Goal: Book appointment/travel/reservation

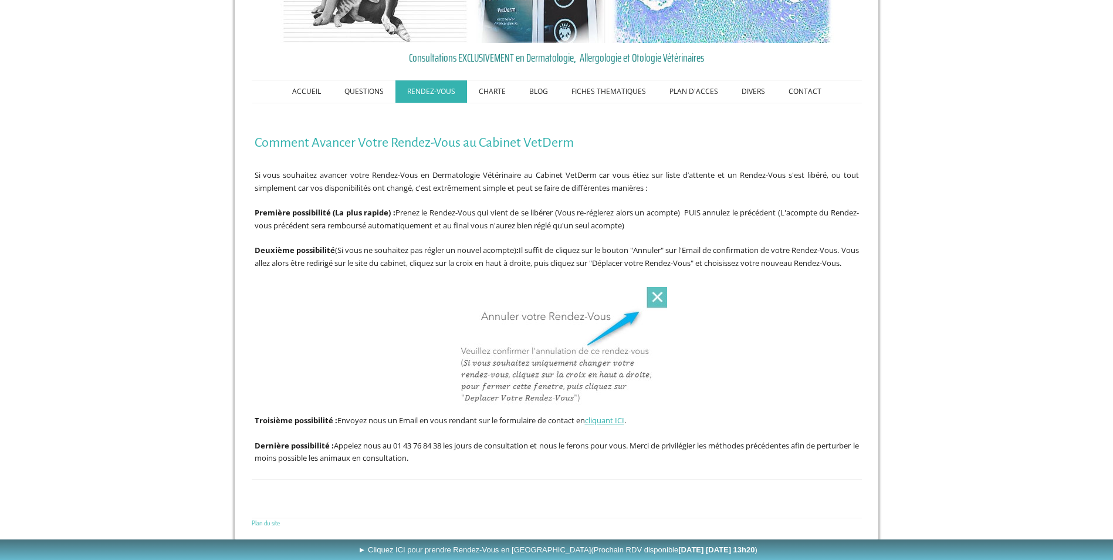
scroll to position [121, 0]
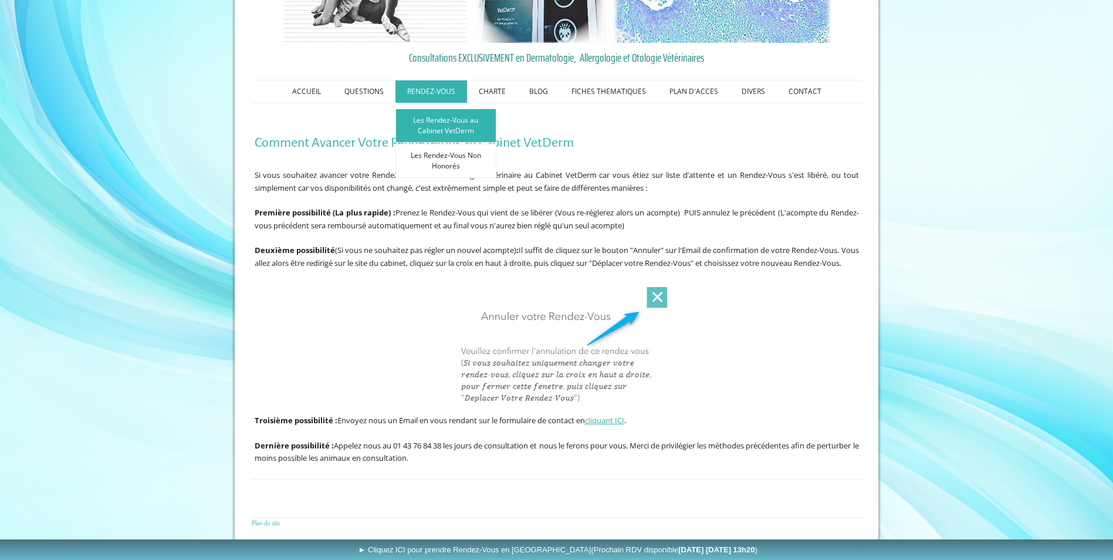
click at [437, 109] on link "Les Rendez-Vous au Cabinet VetDerm" at bounding box center [445, 126] width 101 height 34
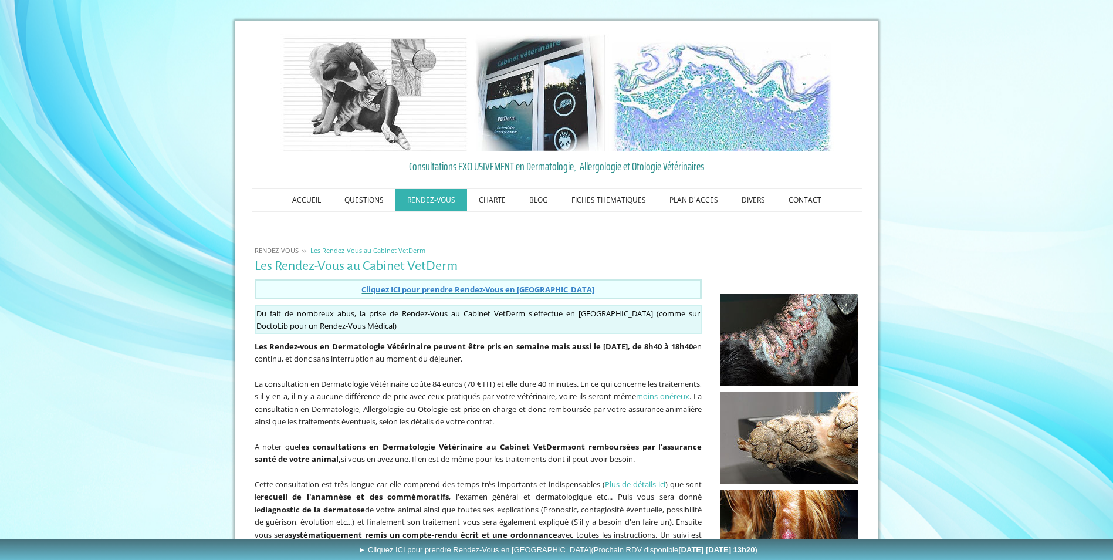
click at [492, 287] on span "Cliquez ICI pour prendre Rendez-Vous en Ligne" at bounding box center [477, 289] width 233 height 11
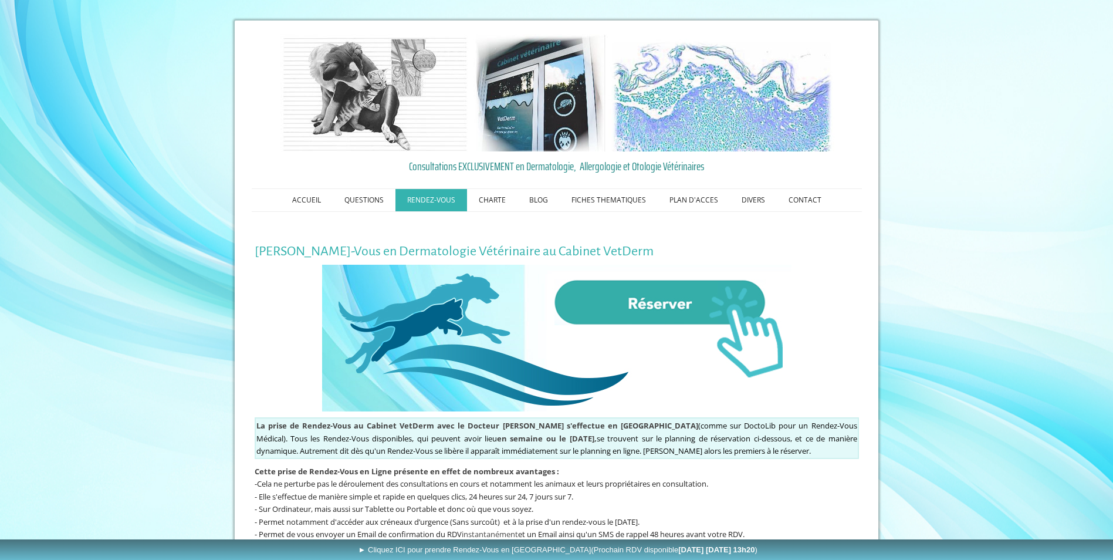
click at [649, 308] on img at bounding box center [556, 338] width 469 height 147
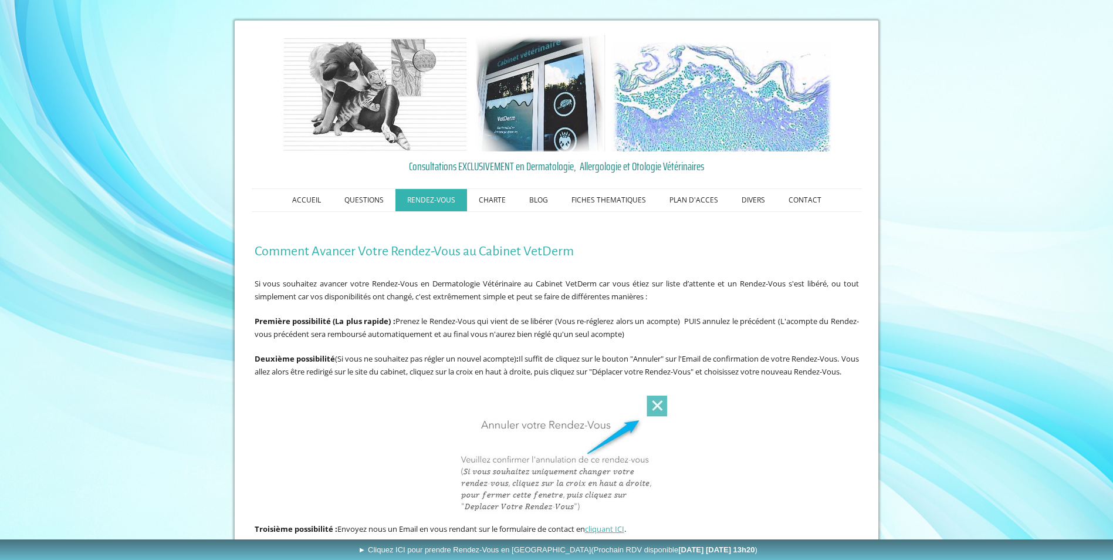
scroll to position [121, 0]
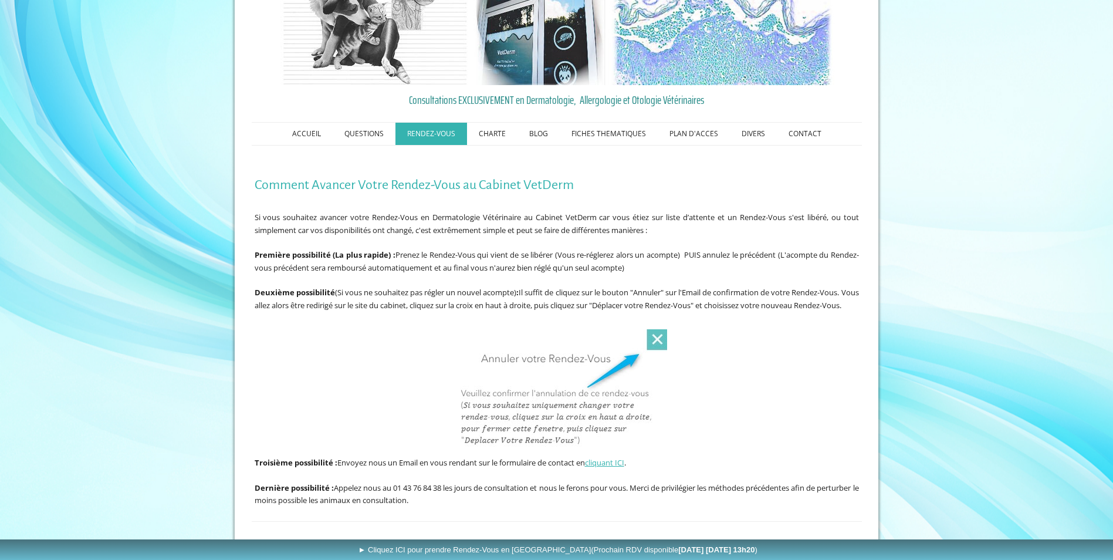
scroll to position [121, 0]
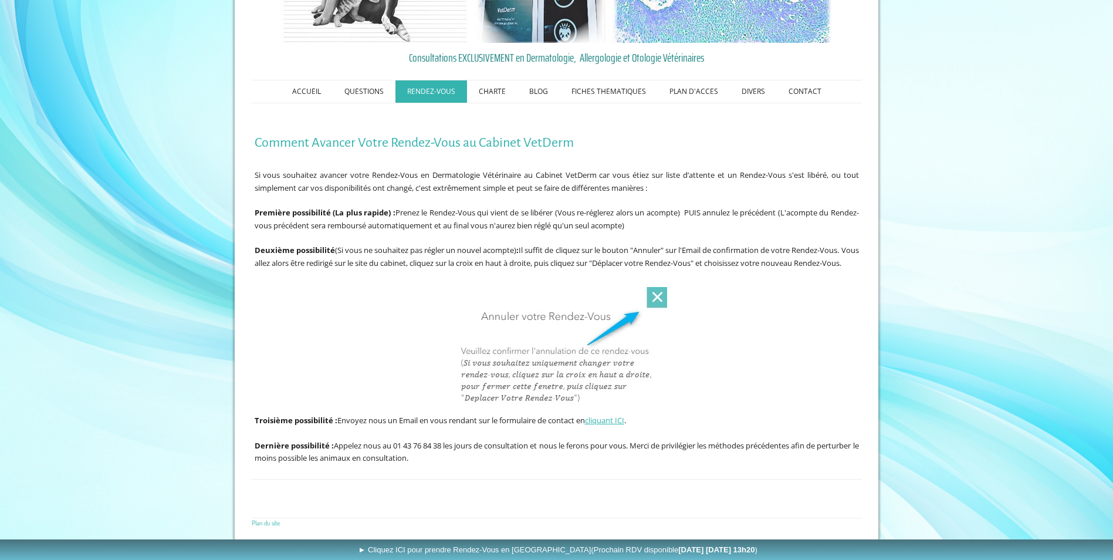
click at [660, 298] on img at bounding box center [556, 347] width 221 height 121
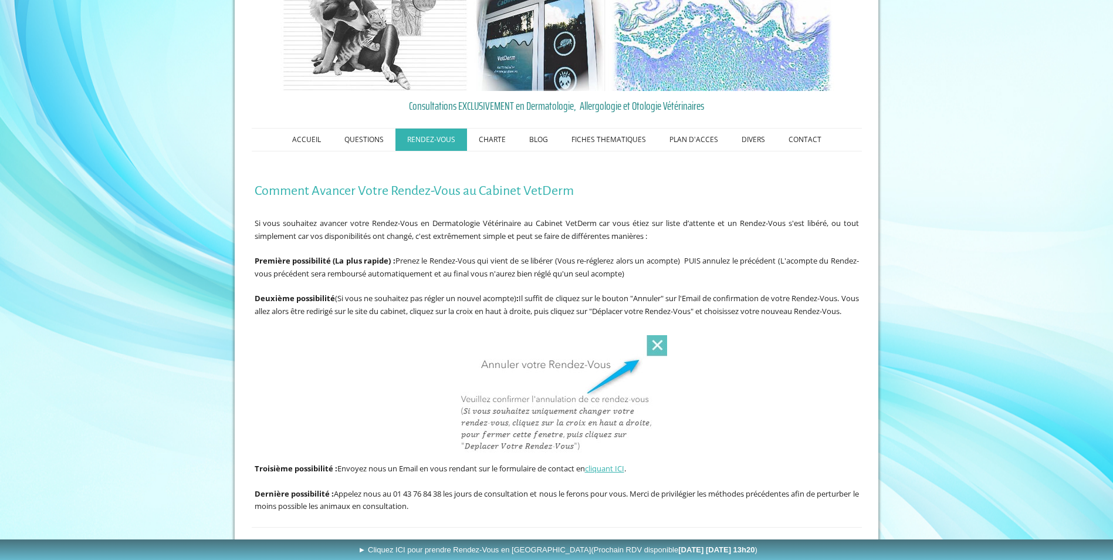
scroll to position [0, 0]
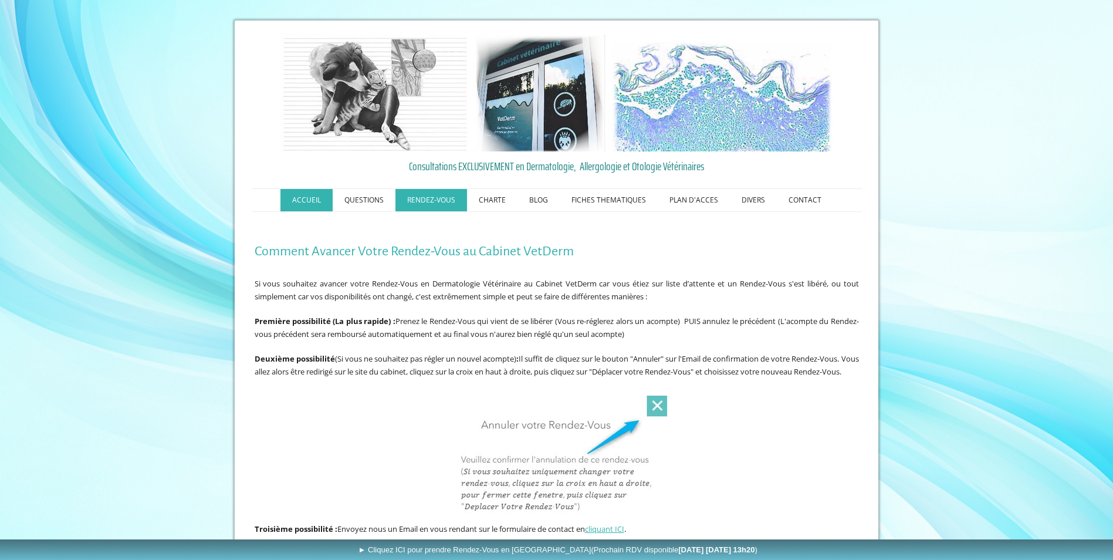
click at [315, 201] on link "ACCUEIL" at bounding box center [306, 200] width 52 height 22
click at [453, 201] on link "RENDEZ-VOUS" at bounding box center [431, 200] width 72 height 22
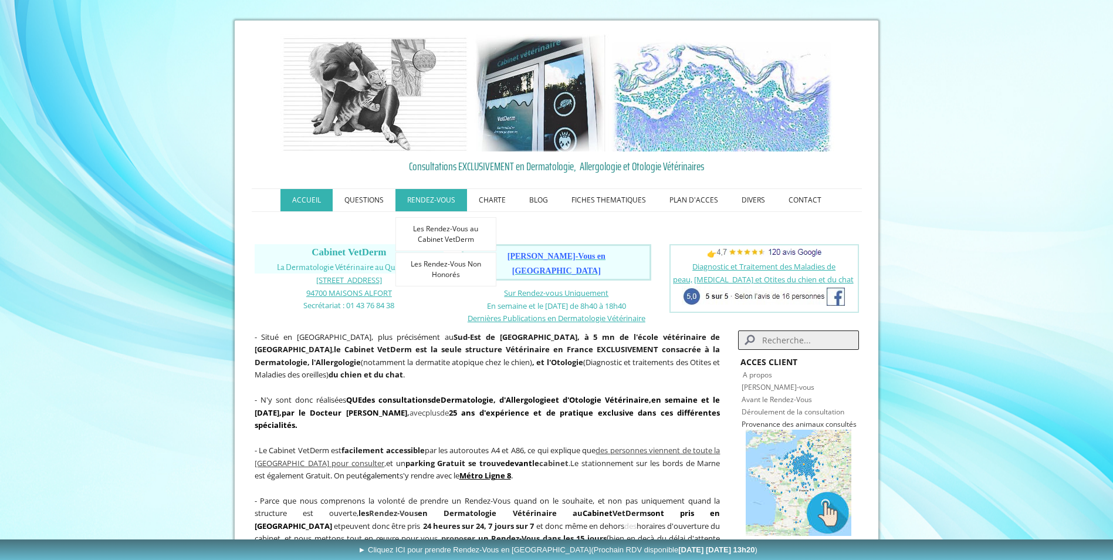
click at [446, 199] on link "RENDEZ-VOUS" at bounding box center [431, 200] width 72 height 22
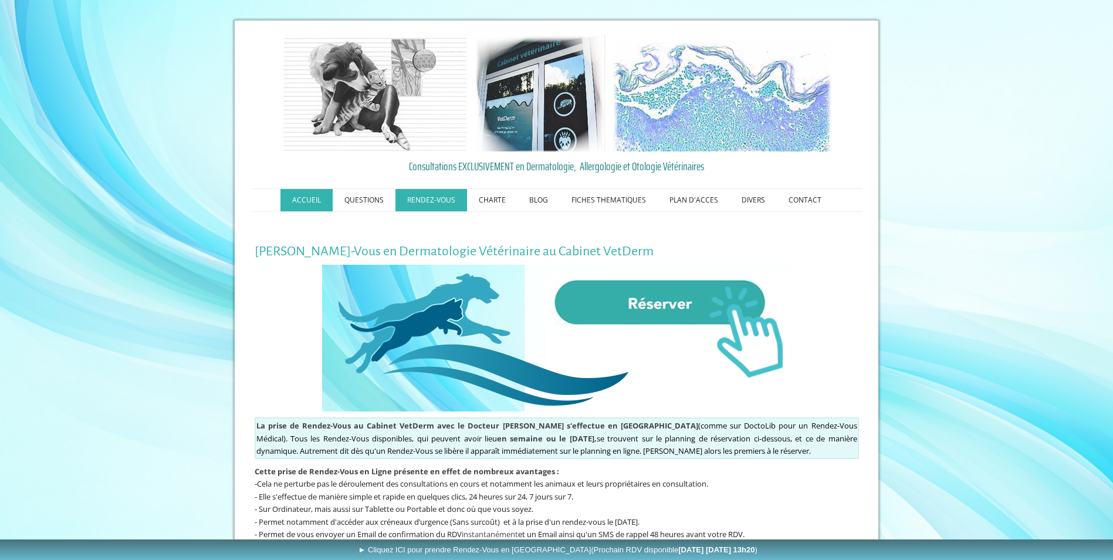
click at [317, 191] on link "ACCUEIL" at bounding box center [306, 200] width 52 height 22
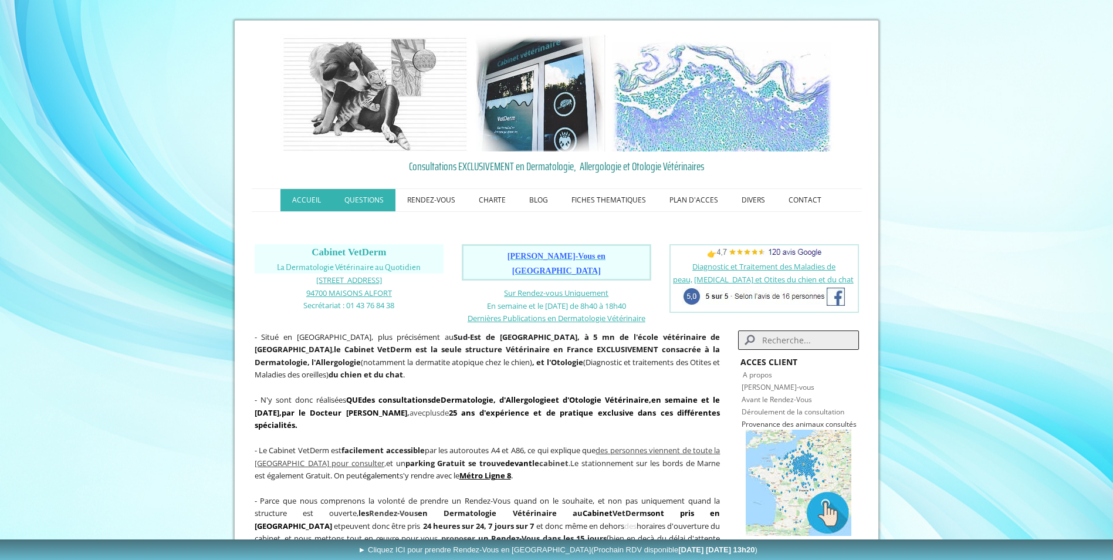
click at [360, 204] on link "QUESTIONS" at bounding box center [364, 200] width 63 height 22
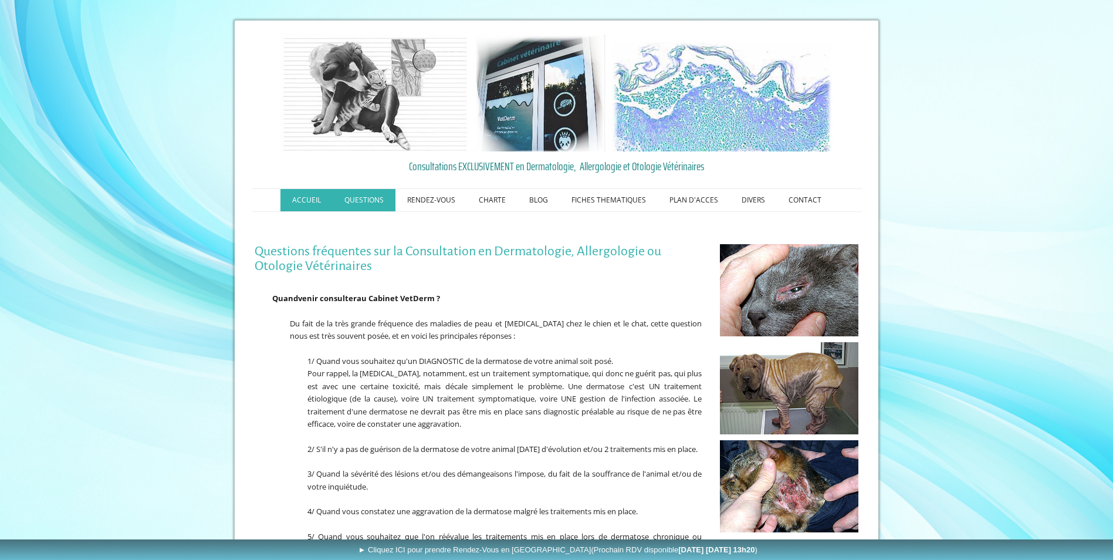
click at [316, 200] on link "ACCUEIL" at bounding box center [306, 200] width 52 height 22
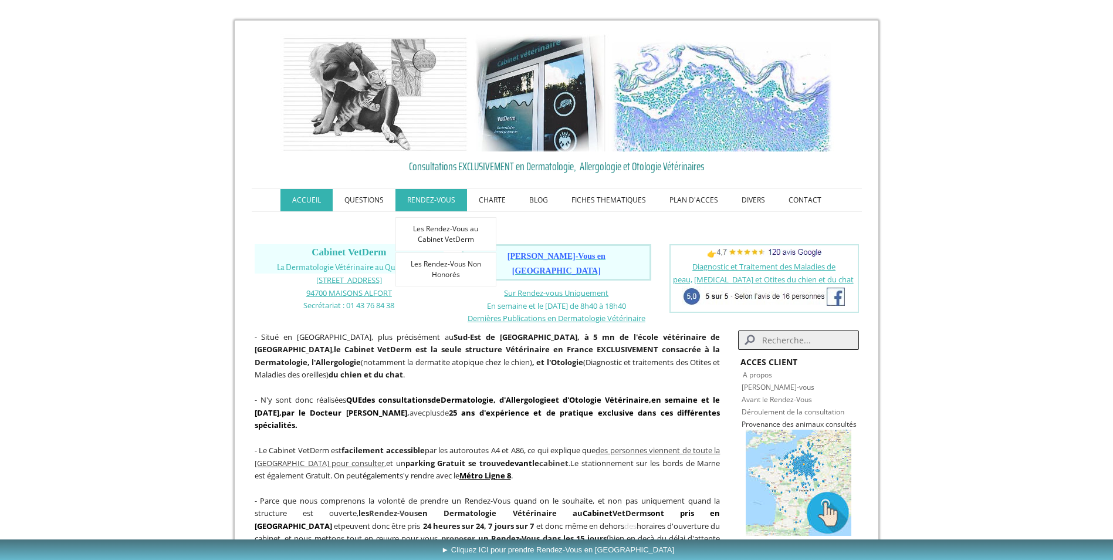
click at [425, 195] on link "RENDEZ-VOUS" at bounding box center [431, 200] width 72 height 22
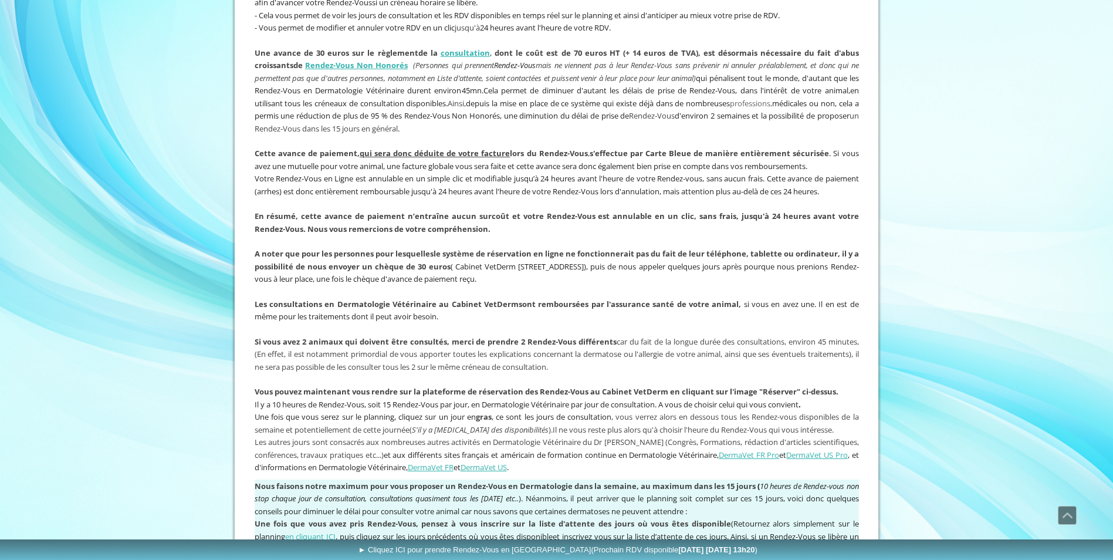
scroll to position [763, 0]
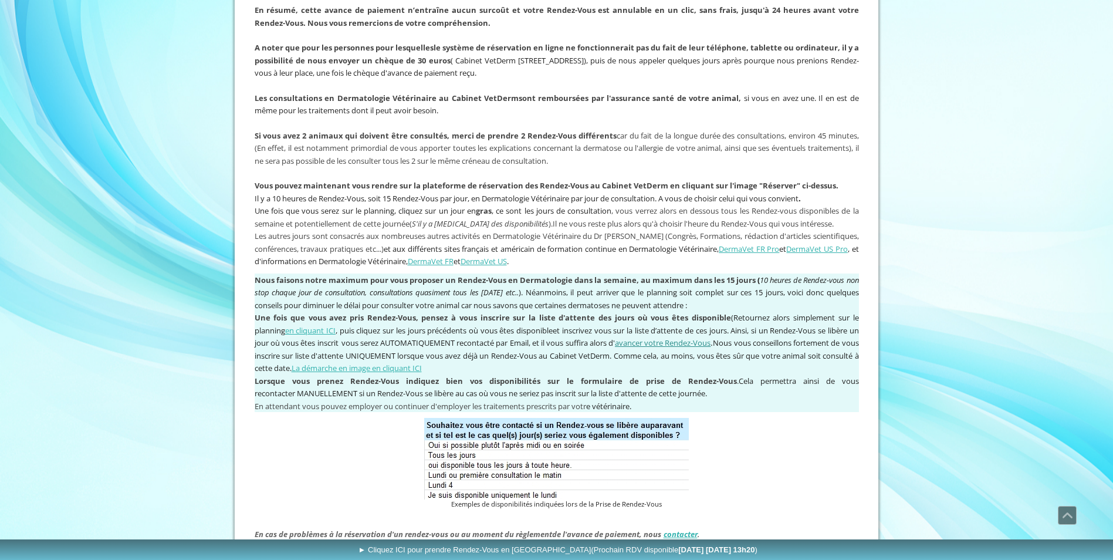
click at [665, 348] on link "avancer votre Rendez-Vous" at bounding box center [663, 342] width 96 height 11
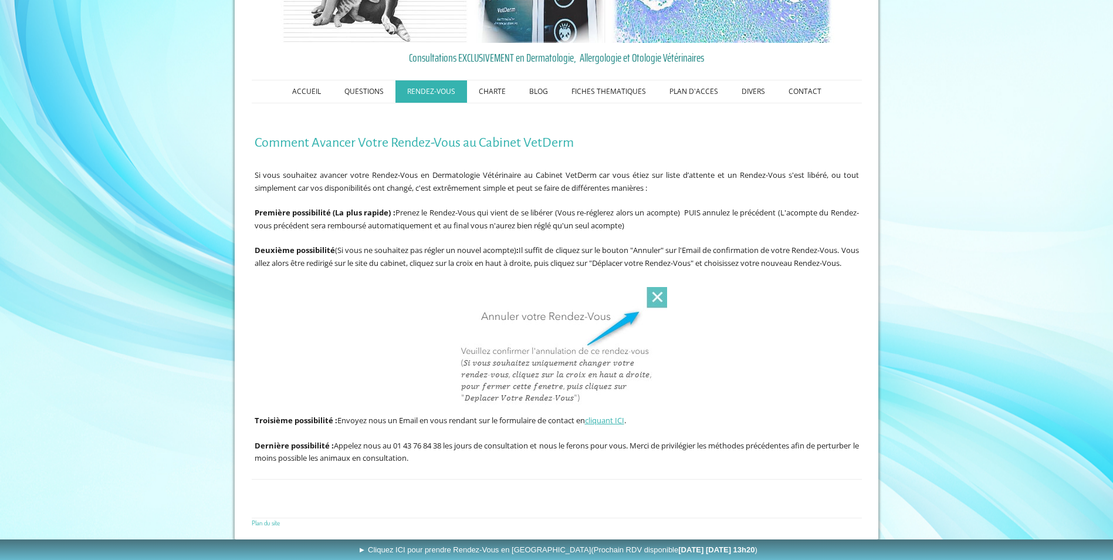
scroll to position [117, 0]
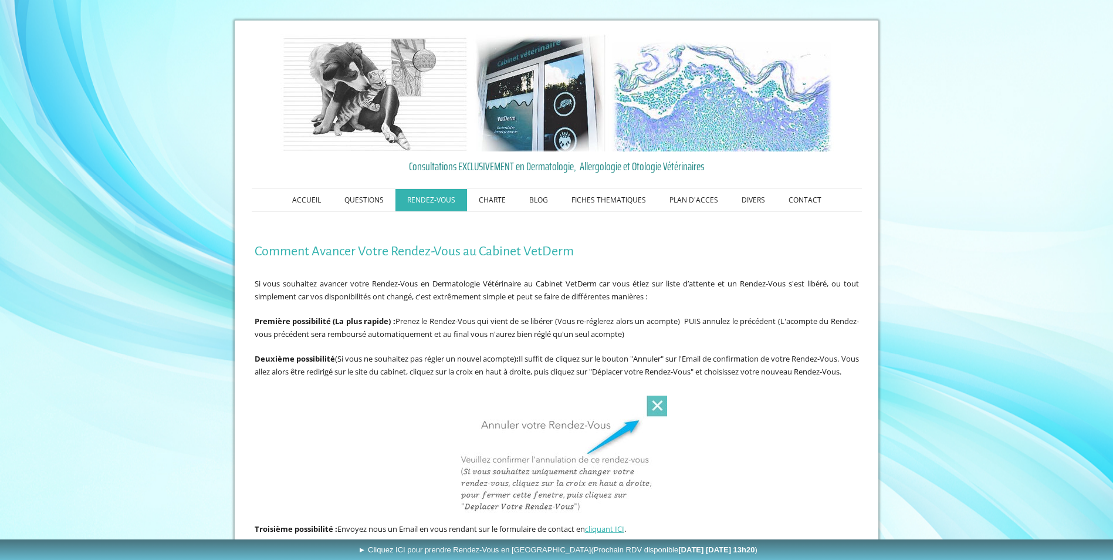
drag, startPoint x: 660, startPoint y: 417, endPoint x: 652, endPoint y: 418, distance: 7.7
click at [660, 417] on img at bounding box center [556, 455] width 221 height 121
click at [614, 437] on img at bounding box center [556, 455] width 221 height 121
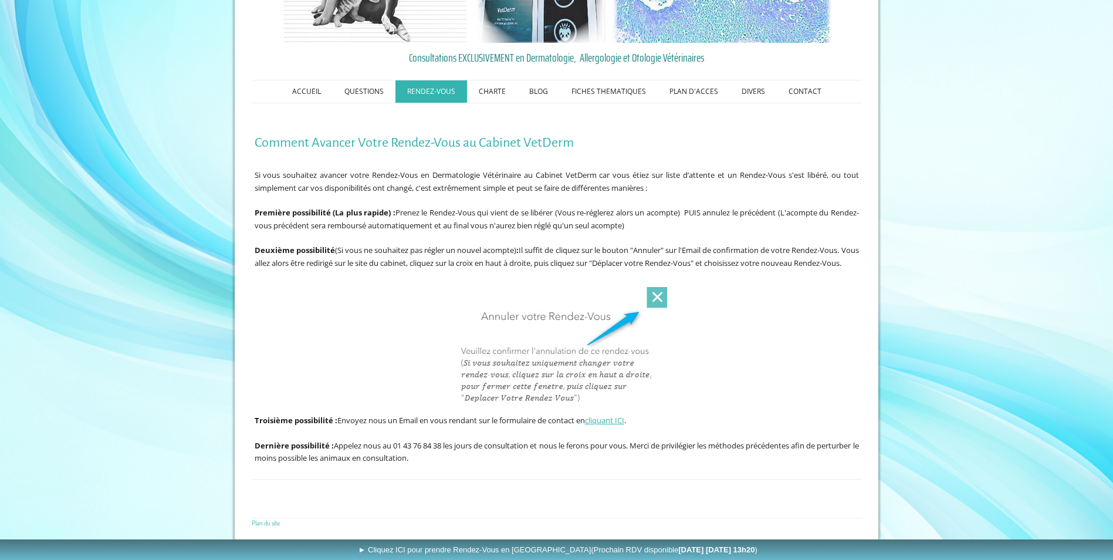
scroll to position [121, 0]
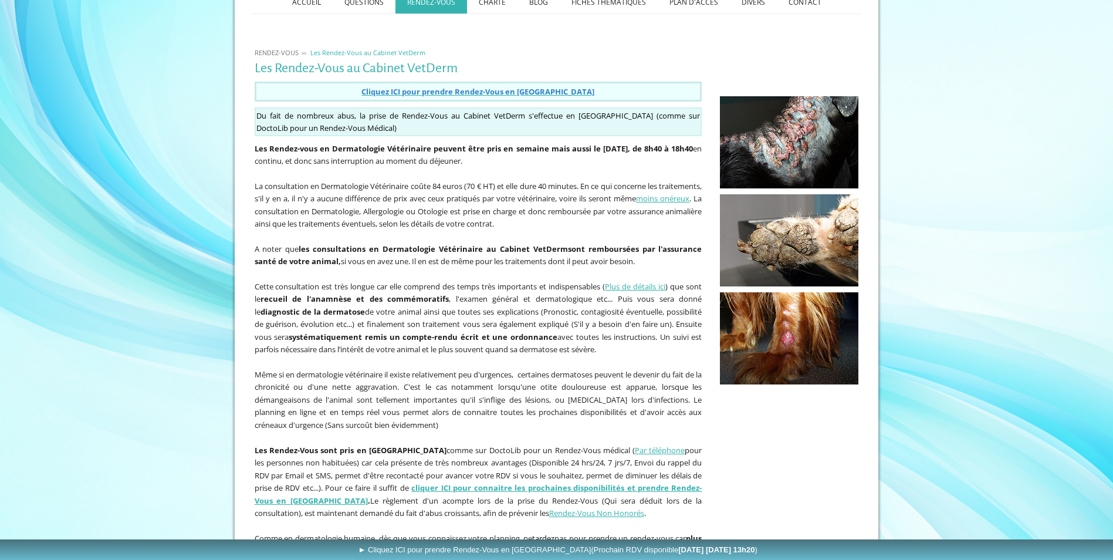
scroll to position [235, 0]
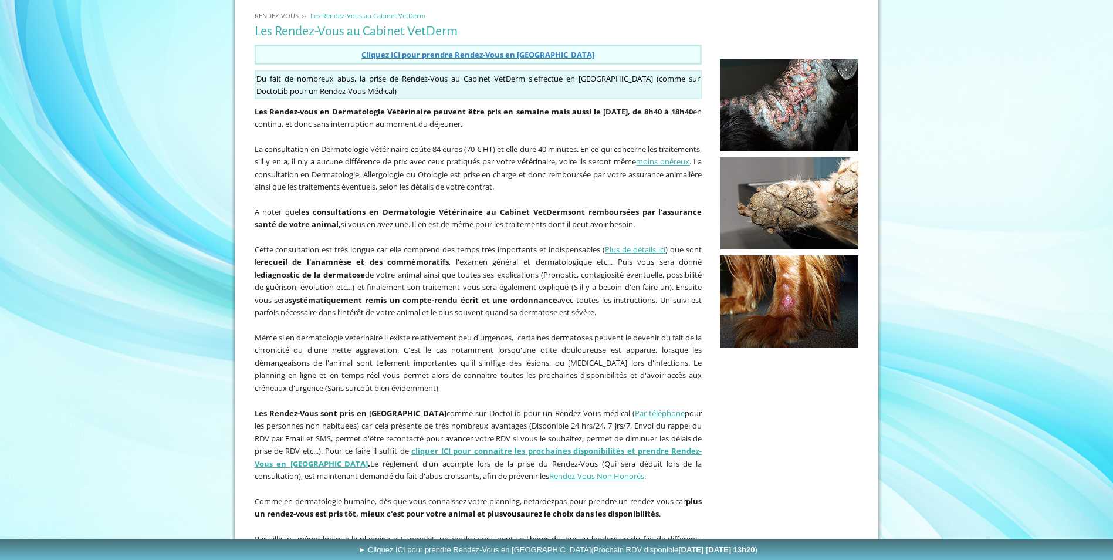
click at [442, 53] on span "Cliquez ICI pour prendre Rendez-Vous en Ligne" at bounding box center [477, 54] width 233 height 11
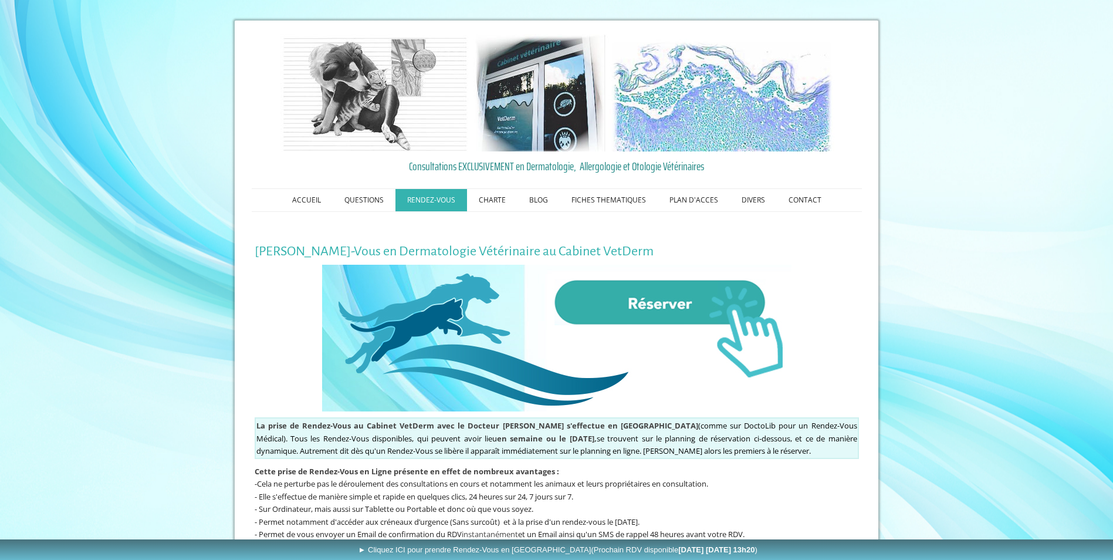
click at [667, 293] on img at bounding box center [556, 338] width 469 height 147
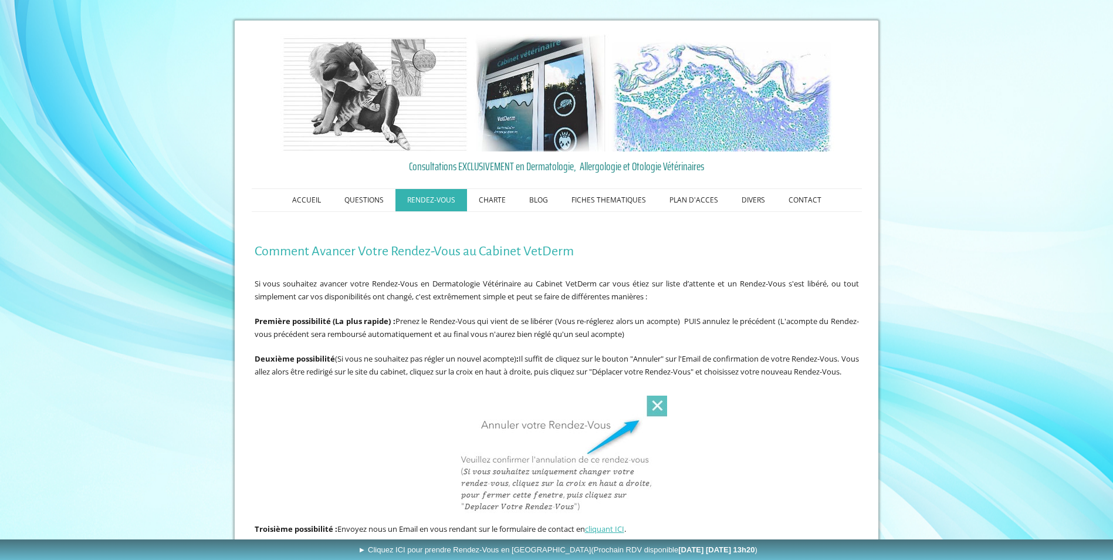
click at [664, 426] on img at bounding box center [556, 455] width 221 height 121
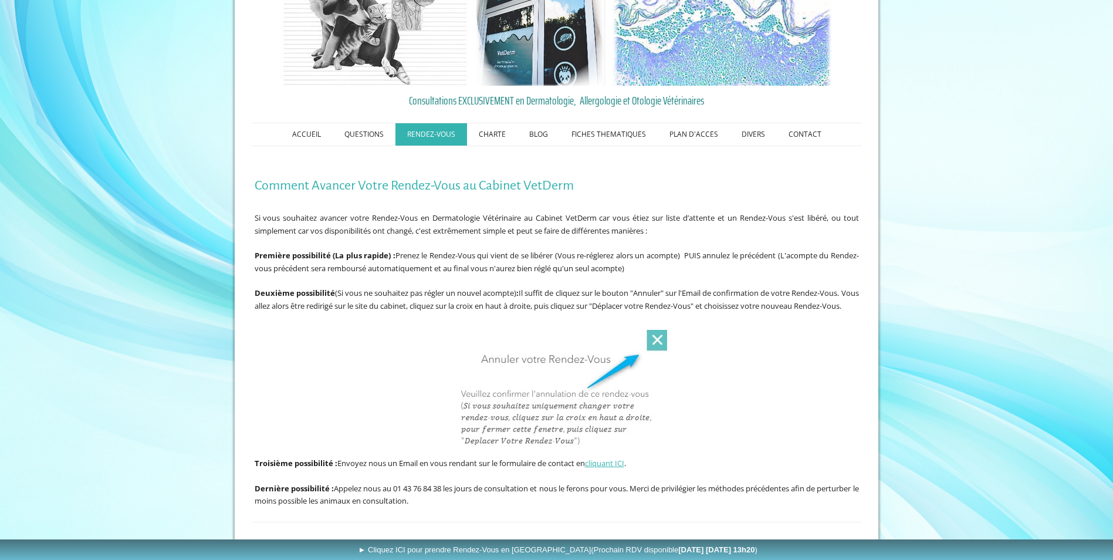
scroll to position [121, 0]
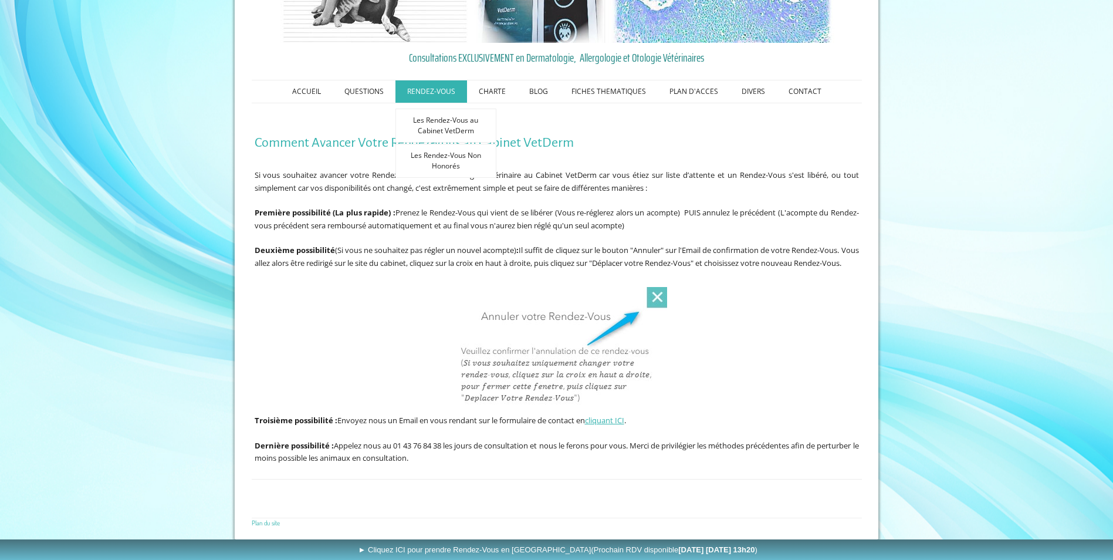
click at [443, 80] on link "RENDEZ-VOUS" at bounding box center [431, 91] width 72 height 22
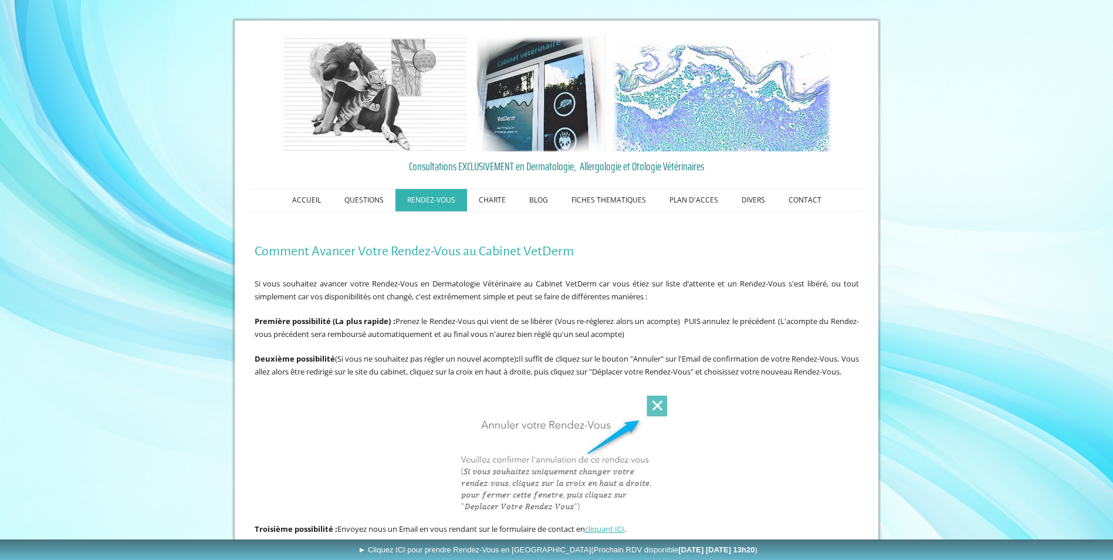
drag, startPoint x: 700, startPoint y: 242, endPoint x: 660, endPoint y: 295, distance: 66.1
click at [700, 243] on div "Comment Avancer Votre Rendez-Vous au Cabinet VetDerm" at bounding box center [557, 251] width 610 height 21
drag, startPoint x: 650, startPoint y: 320, endPoint x: 645, endPoint y: 333, distance: 13.2
click at [645, 333] on span "Première possibilité (La plus rapide) : Prenez le Rendez-Vous qui vient de se l…" at bounding box center [557, 327] width 604 height 23
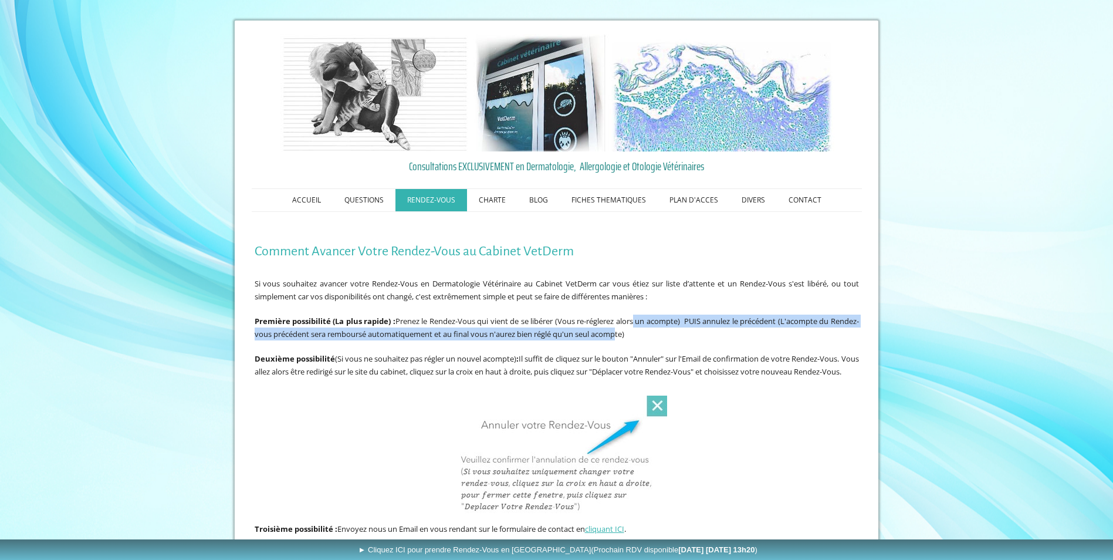
click at [663, 421] on img at bounding box center [556, 455] width 221 height 121
click at [655, 410] on img at bounding box center [556, 455] width 221 height 121
click at [618, 448] on img at bounding box center [556, 455] width 221 height 121
click at [559, 439] on img at bounding box center [556, 455] width 221 height 121
click at [554, 516] on img at bounding box center [556, 455] width 221 height 121
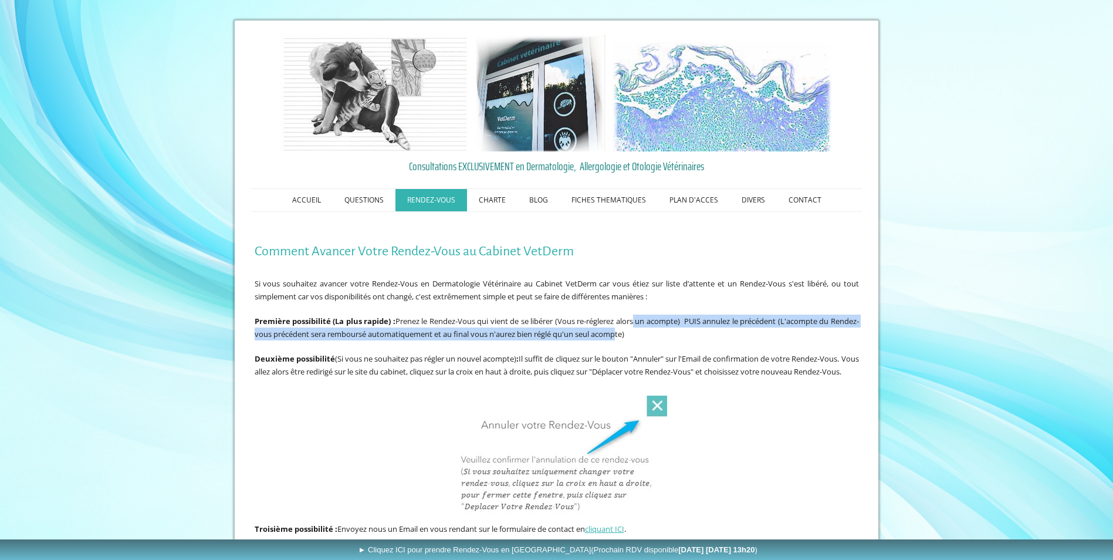
click at [431, 164] on span "Consultations EXCLUSIVEMENT en Dermatologie, Allergologie et Otologie Vétérinai…" at bounding box center [557, 166] width 604 height 18
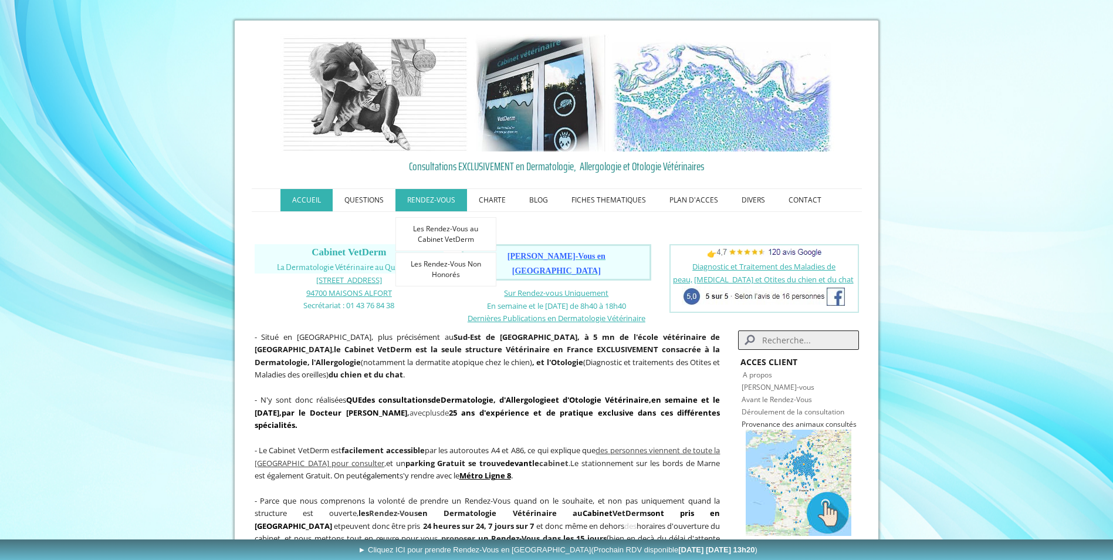
click at [401, 197] on link "RENDEZ-VOUS" at bounding box center [431, 200] width 72 height 22
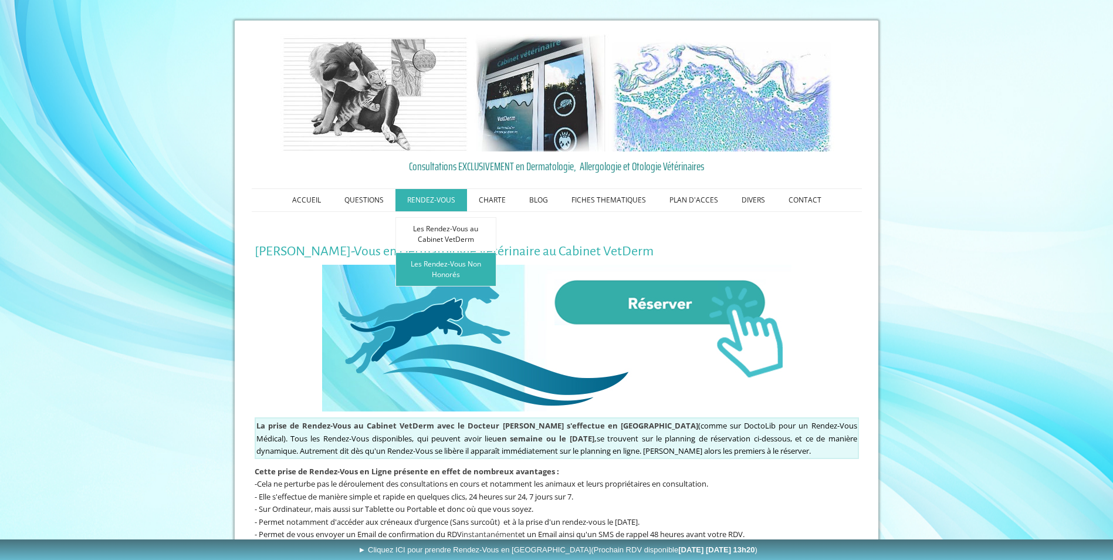
click at [455, 270] on link "Les Rendez-Vous Non Honorés" at bounding box center [445, 269] width 101 height 34
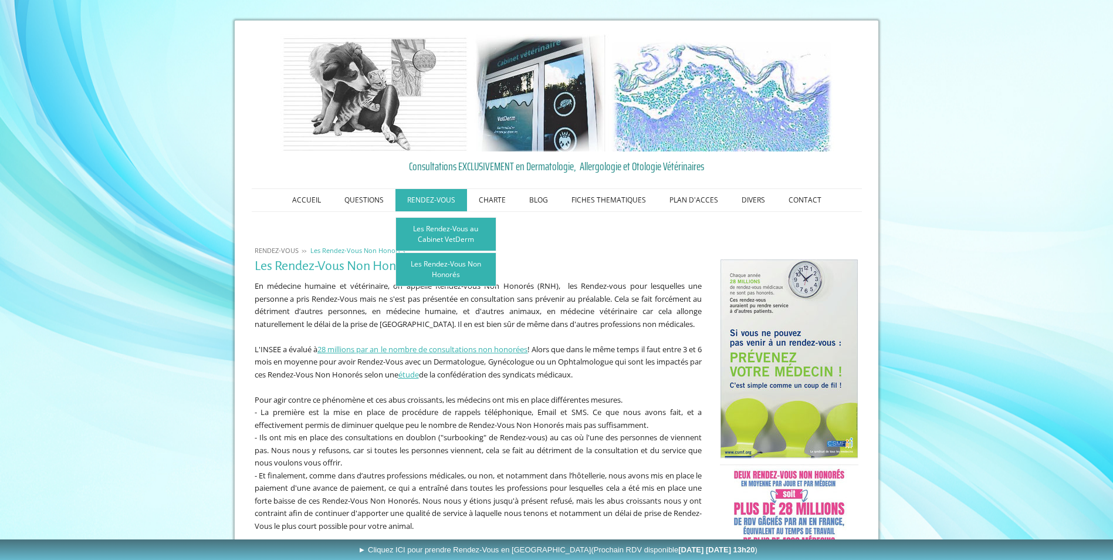
click at [447, 228] on link "Les Rendez-Vous au Cabinet VetDerm" at bounding box center [445, 234] width 101 height 34
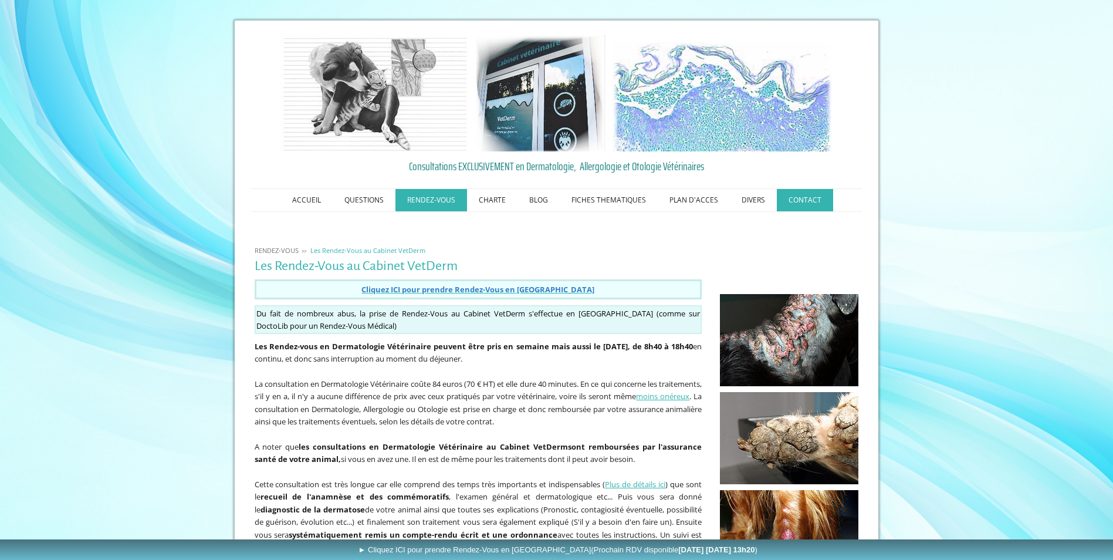
click at [818, 197] on link "CONTACT" at bounding box center [805, 200] width 56 height 22
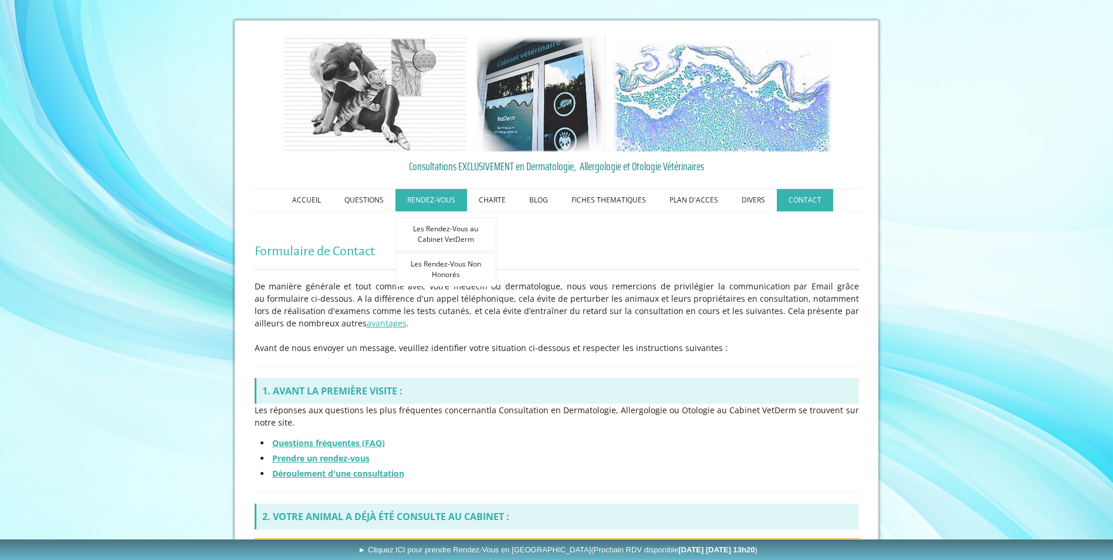
click at [438, 201] on link "RENDEZ-VOUS" at bounding box center [431, 200] width 72 height 22
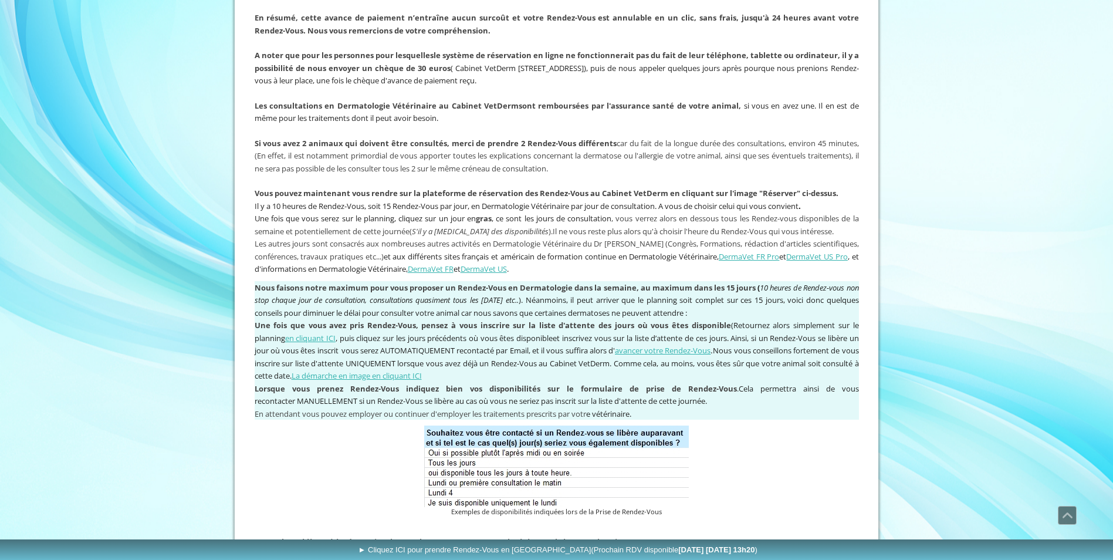
scroll to position [874, 0]
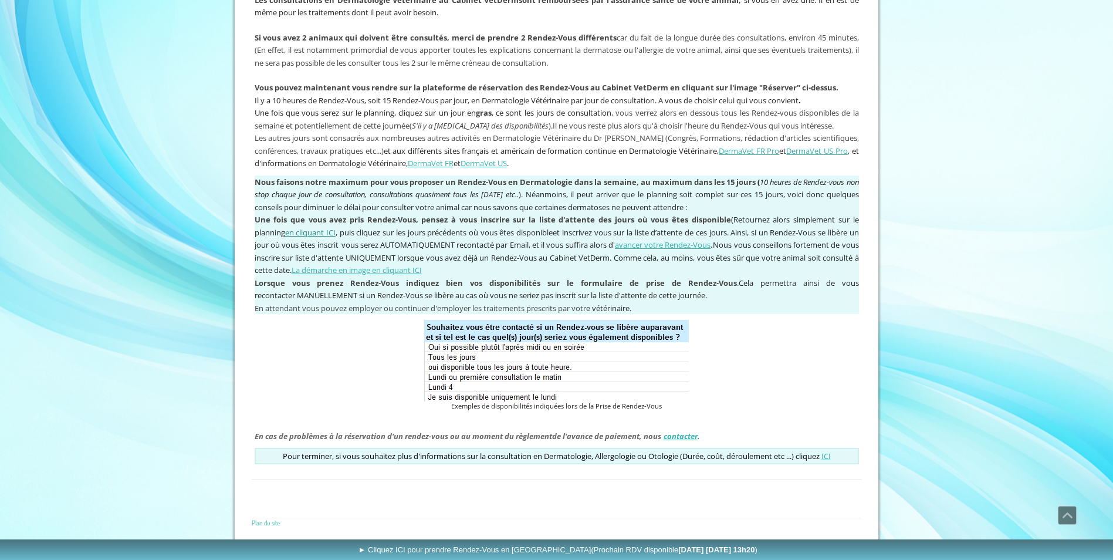
click at [318, 232] on link "en cliquant ICI" at bounding box center [310, 232] width 50 height 11
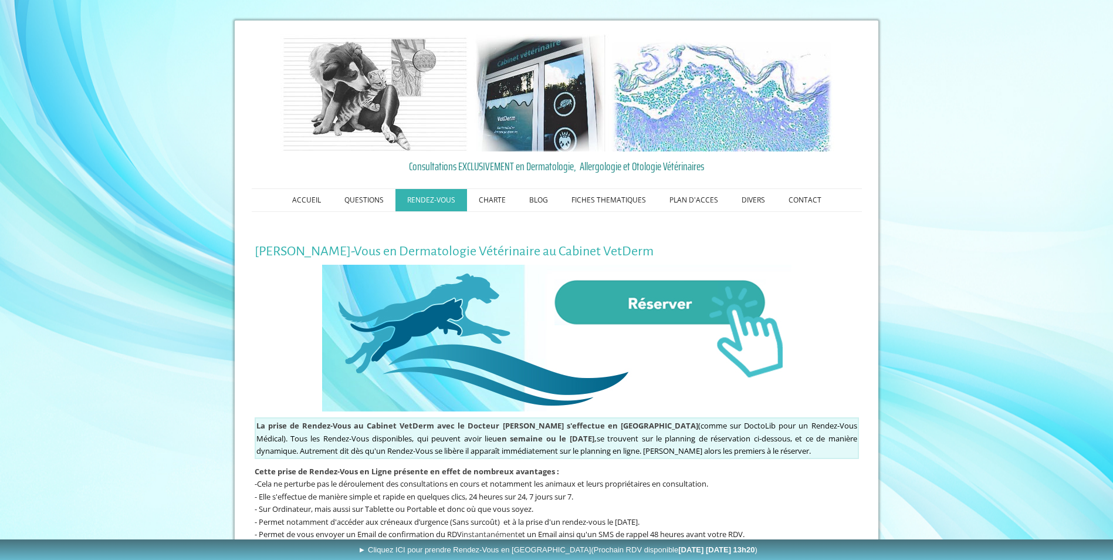
click at [609, 315] on img at bounding box center [556, 338] width 469 height 147
